Goal: Task Accomplishment & Management: Use online tool/utility

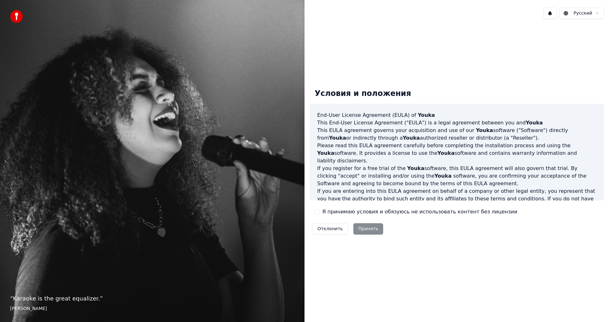
click at [317, 213] on button "Я принимаю условия и обязуюсь не использовать контент без лицензии" at bounding box center [317, 212] width 5 height 5
click at [367, 231] on button "Принять" at bounding box center [368, 229] width 30 height 11
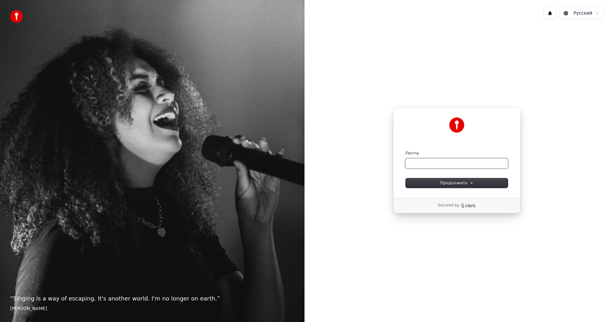
click at [420, 164] on input "Почта" at bounding box center [457, 164] width 102 height 10
click at [453, 183] on span "Продолжить" at bounding box center [456, 183] width 33 height 6
type input "**********"
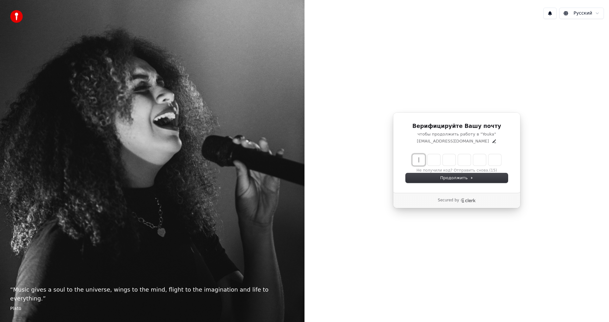
paste input "******"
type input "******"
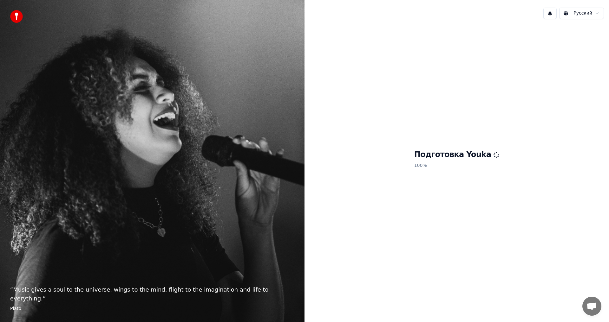
click at [447, 157] on h1 "Подготовка Youka" at bounding box center [456, 155] width 85 height 10
click at [593, 305] on span "Открытый чат" at bounding box center [591, 307] width 10 height 9
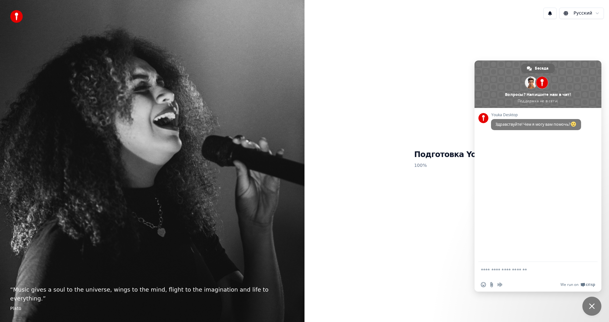
click at [432, 197] on div "Подготовка Youka 100 %" at bounding box center [456, 160] width 304 height 273
click at [420, 223] on div "Подготовка Youka 100 %" at bounding box center [456, 160] width 304 height 273
click at [403, 122] on div "Подготовка Youka 100 %" at bounding box center [456, 160] width 304 height 273
click at [595, 309] on span "Закрыть чат" at bounding box center [591, 306] width 19 height 19
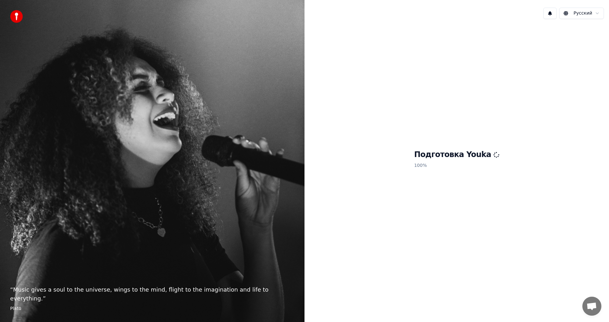
click at [456, 218] on div "Подготовка Youka 100 %" at bounding box center [456, 160] width 304 height 273
click at [459, 160] on p "100 %" at bounding box center [456, 165] width 85 height 11
click at [598, 13] on html "“ Music gives a soul to the universe, wings to the mind, flight to the imaginat…" at bounding box center [304, 161] width 609 height 322
click at [461, 178] on div "Подготовка Youka 100 %" at bounding box center [456, 160] width 304 height 273
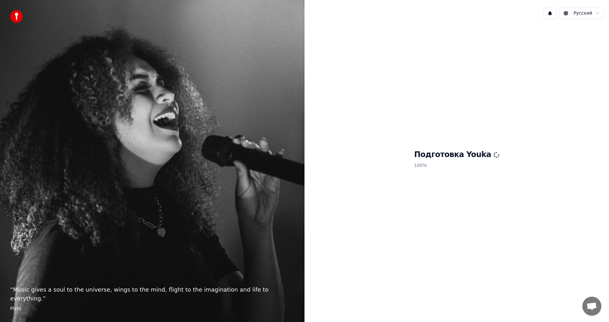
click at [168, 210] on div "“ Music gives a soul to the universe, wings to the mind, flight to the imaginat…" at bounding box center [152, 161] width 304 height 322
click at [137, 260] on div "“ Music gives a soul to the universe, wings to the mind, flight to the imaginat…" at bounding box center [152, 161] width 304 height 322
drag, startPoint x: 0, startPoint y: 313, endPoint x: 13, endPoint y: 310, distance: 13.1
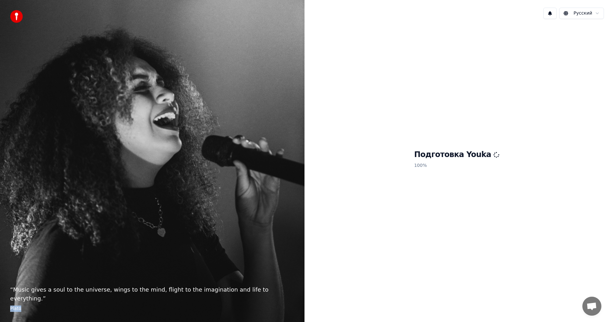
click at [0, 313] on div "“ Music gives a soul to the universe, wings to the mind, flight to the imaginat…" at bounding box center [152, 161] width 304 height 322
click at [13, 310] on footer "Plato" at bounding box center [152, 309] width 284 height 6
click at [38, 310] on footer "Plato" at bounding box center [152, 309] width 284 height 6
click at [19, 307] on footer "Plato" at bounding box center [152, 309] width 284 height 6
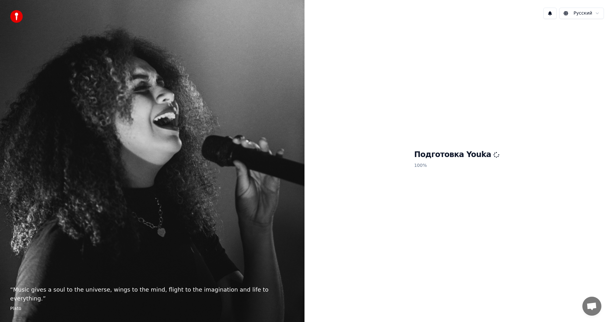
click at [433, 237] on div "Подготовка Youka 100 %" at bounding box center [456, 160] width 304 height 273
click at [16, 18] on img at bounding box center [16, 16] width 13 height 13
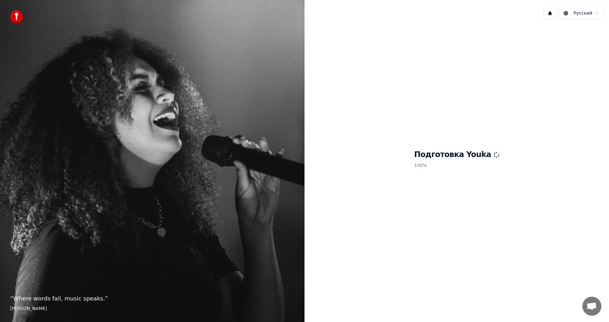
click at [591, 308] on span "Открытый чат" at bounding box center [591, 307] width 10 height 9
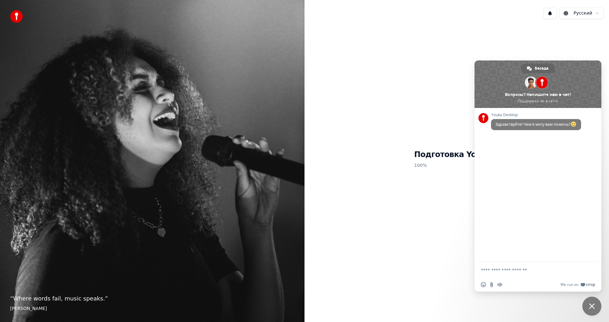
click at [388, 237] on div "Подготовка Youka 100 %" at bounding box center [456, 160] width 304 height 273
click at [400, 222] on div "Подготовка Youka 100 %" at bounding box center [456, 160] width 304 height 273
click at [412, 104] on div "Подготовка Youka 100 %" at bounding box center [456, 160] width 304 height 273
click at [588, 307] on span "Закрыть чат" at bounding box center [591, 306] width 19 height 19
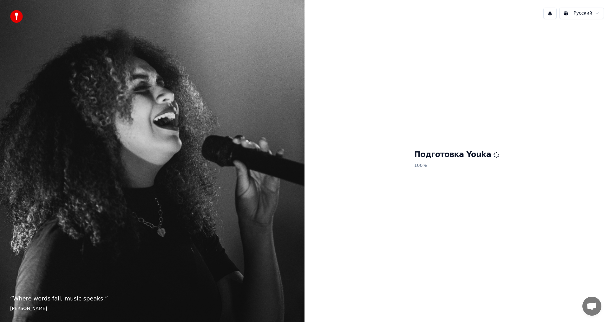
click at [478, 154] on h1 "Подготовка Youka" at bounding box center [456, 155] width 85 height 10
drag, startPoint x: 466, startPoint y: 184, endPoint x: 471, endPoint y: 183, distance: 4.2
click at [466, 185] on div "Подготовка Youka 100 %" at bounding box center [456, 160] width 304 height 273
click at [437, 166] on p "100 %" at bounding box center [456, 165] width 85 height 11
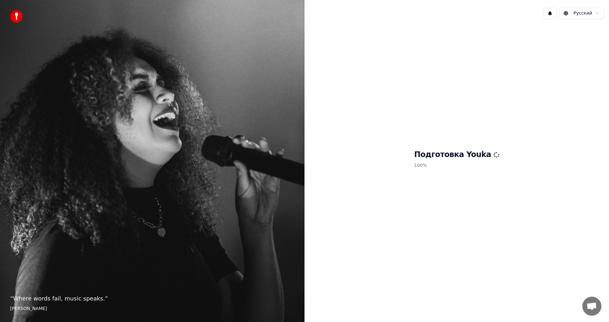
click at [425, 158] on h1 "Подготовка Youka" at bounding box center [456, 155] width 85 height 10
drag, startPoint x: 450, startPoint y: 177, endPoint x: 447, endPoint y: 175, distance: 3.8
click at [447, 175] on div "Подготовка Youka 100 %" at bounding box center [456, 160] width 304 height 273
drag, startPoint x: 444, startPoint y: 173, endPoint x: 431, endPoint y: 167, distance: 14.4
click at [435, 167] on div "Подготовка Youka 100 %" at bounding box center [456, 160] width 304 height 273
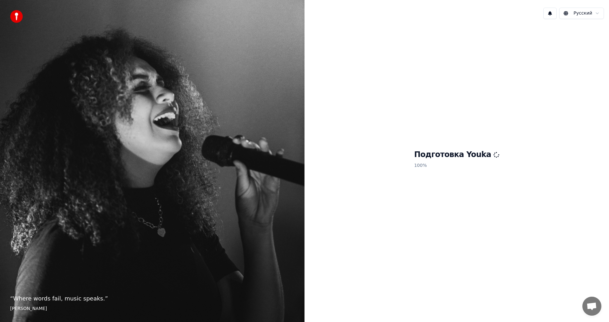
click at [431, 167] on p "100 %" at bounding box center [456, 165] width 85 height 11
drag, startPoint x: 468, startPoint y: 160, endPoint x: 464, endPoint y: 161, distance: 4.2
click at [468, 160] on p "100 %" at bounding box center [456, 165] width 85 height 11
click at [471, 155] on h1 "Подготовка Youka" at bounding box center [456, 155] width 85 height 10
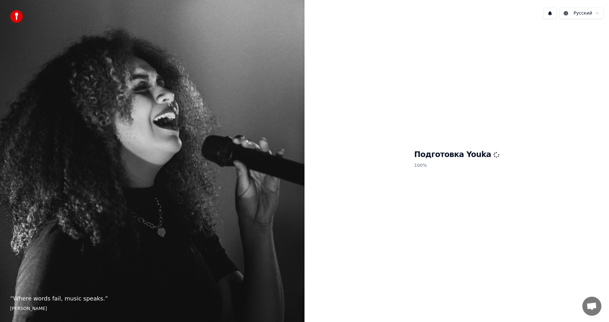
click at [531, 163] on div "Подготовка Youka 100 %" at bounding box center [456, 160] width 304 height 273
click at [531, 164] on div "Подготовка Youka 100 %" at bounding box center [456, 160] width 304 height 273
click at [523, 163] on div "Подготовка Youka 100 %" at bounding box center [456, 160] width 304 height 273
drag, startPoint x: 486, startPoint y: 167, endPoint x: 474, endPoint y: 171, distance: 12.3
click at [476, 171] on div "Подготовка Youka 100 %" at bounding box center [456, 160] width 304 height 273
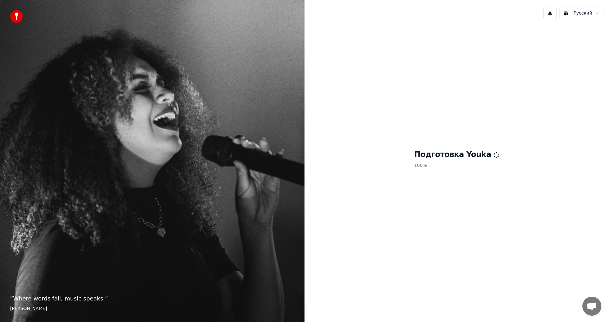
click at [474, 171] on p "100 %" at bounding box center [456, 165] width 85 height 11
click at [472, 168] on p "100 %" at bounding box center [456, 165] width 85 height 11
drag, startPoint x: 407, startPoint y: 214, endPoint x: 418, endPoint y: 232, distance: 20.7
click at [411, 229] on div "Подготовка Youka 100 %" at bounding box center [456, 160] width 304 height 273
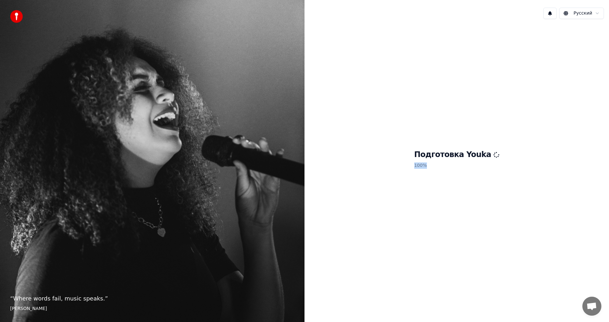
drag, startPoint x: 444, startPoint y: 240, endPoint x: 458, endPoint y: 242, distance: 13.8
click at [454, 240] on div "Подготовка Youka 100 %" at bounding box center [456, 160] width 304 height 273
click at [423, 251] on div "Подготовка Youka 100 %" at bounding box center [456, 160] width 304 height 273
click at [445, 271] on div "Подготовка Youka 100 %" at bounding box center [456, 160] width 304 height 273
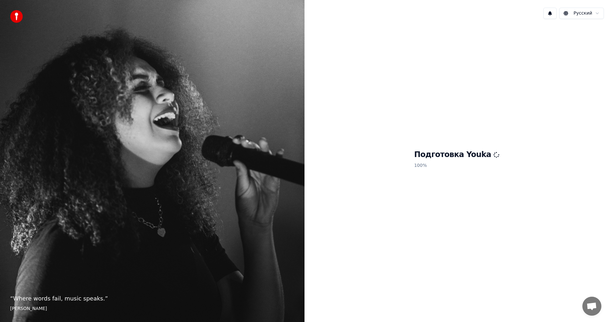
drag, startPoint x: 435, startPoint y: 269, endPoint x: 428, endPoint y: 261, distance: 10.5
click at [429, 262] on div "Подготовка Youka 100 %" at bounding box center [456, 160] width 304 height 273
drag, startPoint x: 424, startPoint y: 263, endPoint x: 473, endPoint y: 150, distance: 123.4
click at [473, 150] on div "Подготовка Youka 100 %" at bounding box center [456, 160] width 304 height 273
click at [494, 160] on div "Подготовка Youka 100 %" at bounding box center [456, 160] width 304 height 273
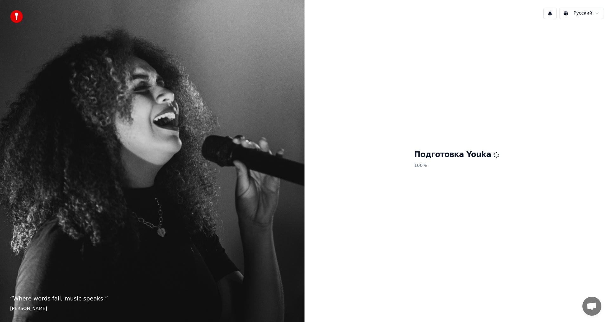
drag, startPoint x: 457, startPoint y: 179, endPoint x: 413, endPoint y: 181, distance: 44.1
click at [438, 179] on div "Подготовка Youka 100 %" at bounding box center [456, 160] width 304 height 273
click at [413, 181] on div "Подготовка Youka 100 %" at bounding box center [456, 160] width 304 height 273
click at [482, 181] on div "Подготовка Youka 100 %" at bounding box center [456, 160] width 304 height 273
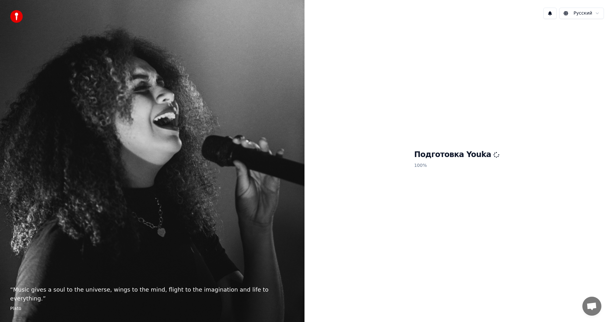
click at [446, 159] on h1 "Подготовка Youka" at bounding box center [456, 155] width 85 height 10
